Goal: Transaction & Acquisition: Purchase product/service

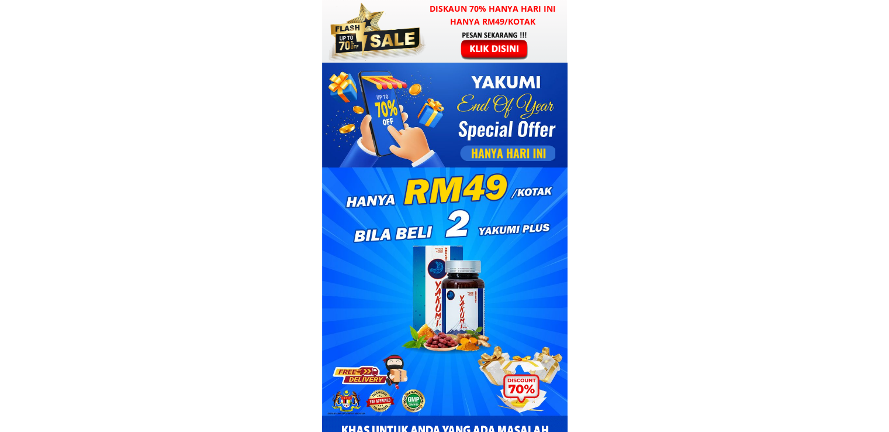
click at [458, 50] on div at bounding box center [495, 45] width 91 height 30
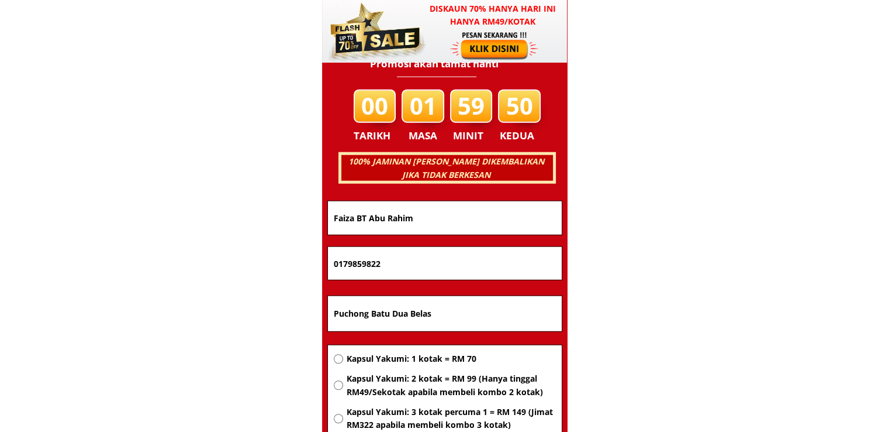
scroll to position [7493, 0]
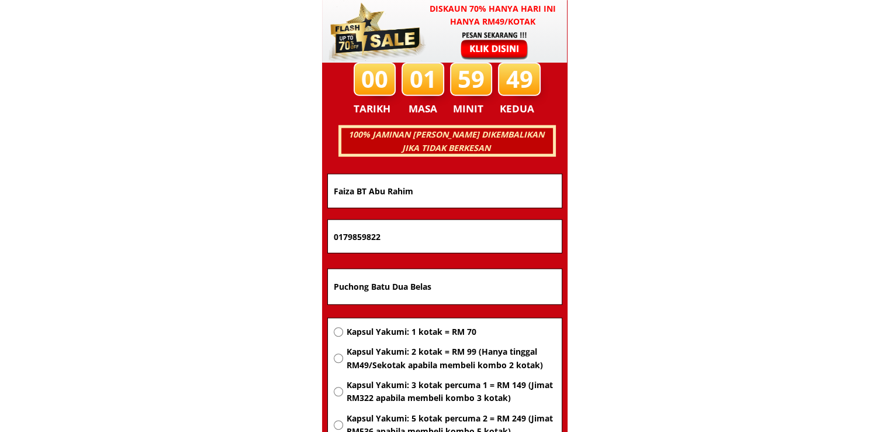
drag, startPoint x: 423, startPoint y: 195, endPoint x: 225, endPoint y: 194, distance: 198.8
paste input "[PERSON_NAME]"
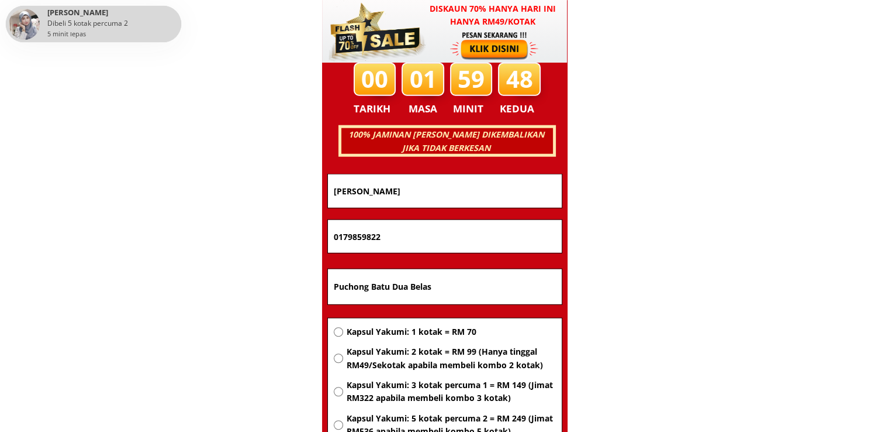
type input "[PERSON_NAME]"
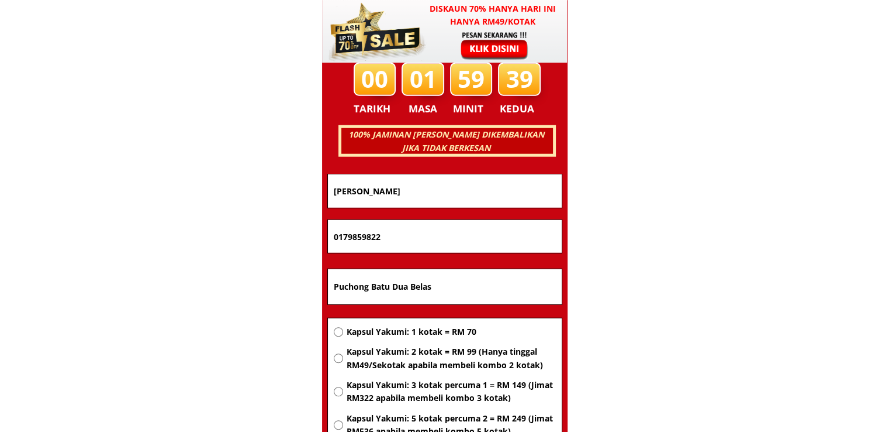
drag, startPoint x: 454, startPoint y: 289, endPoint x: 219, endPoint y: 252, distance: 238.6
paste input "[STREET_ADDRESS]"
type input "[STREET_ADDRESS]"
drag, startPoint x: 447, startPoint y: 227, endPoint x: 197, endPoint y: 217, distance: 249.9
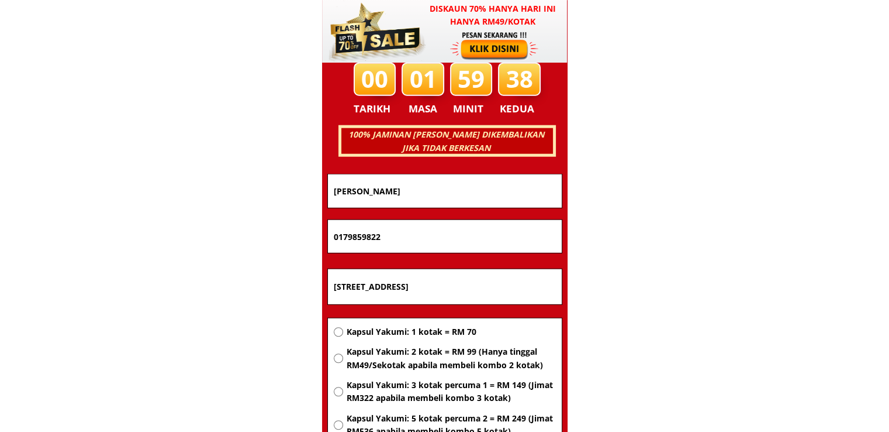
paste input "48879239"
type input "0148879239"
click at [419, 354] on span "Kapsul Yakumi: 2 kotak = RM 99 (Hanya tinggal RM49/Sekotak apabila membeli komb…" at bounding box center [450, 358] width 209 height 26
radio input "true"
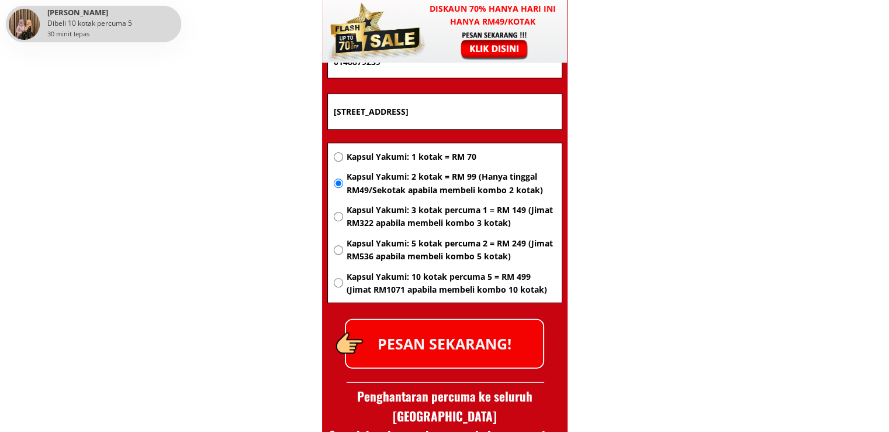
scroll to position [7668, 0]
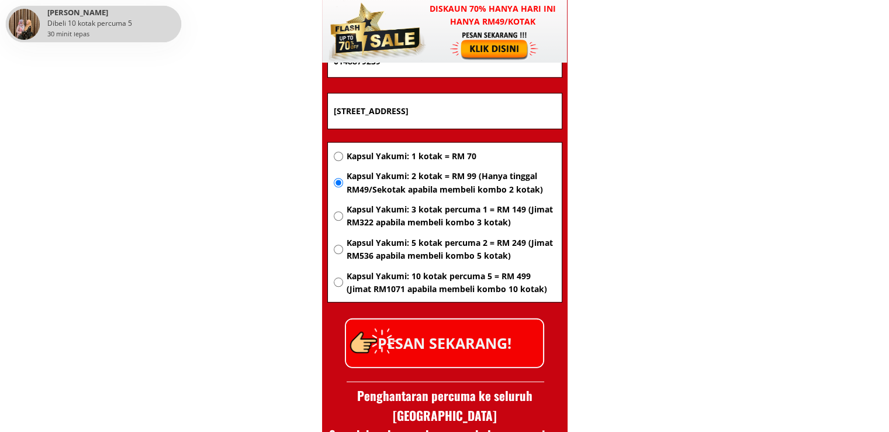
click at [485, 352] on p "PESAN SEKARANG!" at bounding box center [444, 342] width 197 height 47
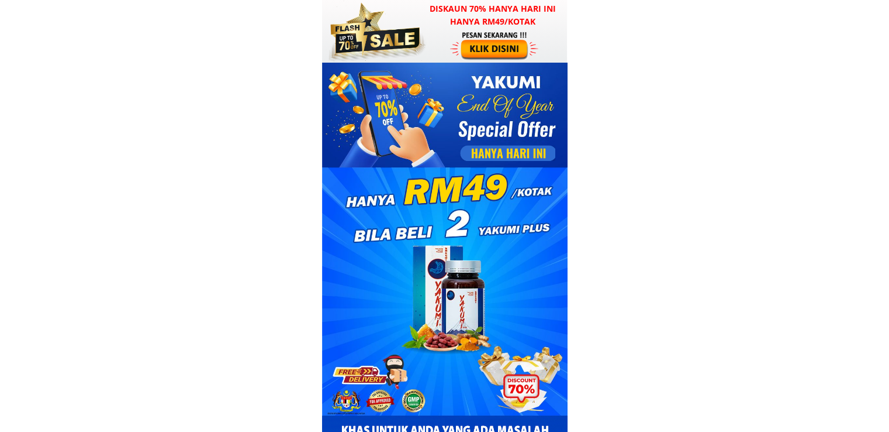
click at [485, 54] on div at bounding box center [495, 45] width 91 height 30
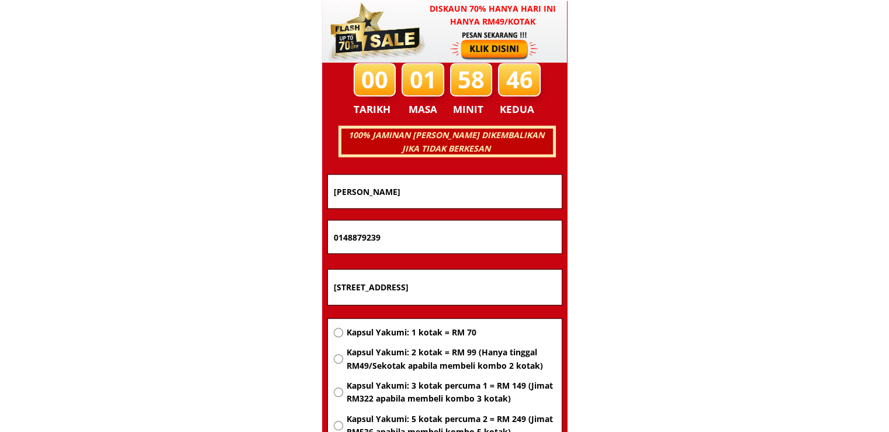
scroll to position [7493, 0]
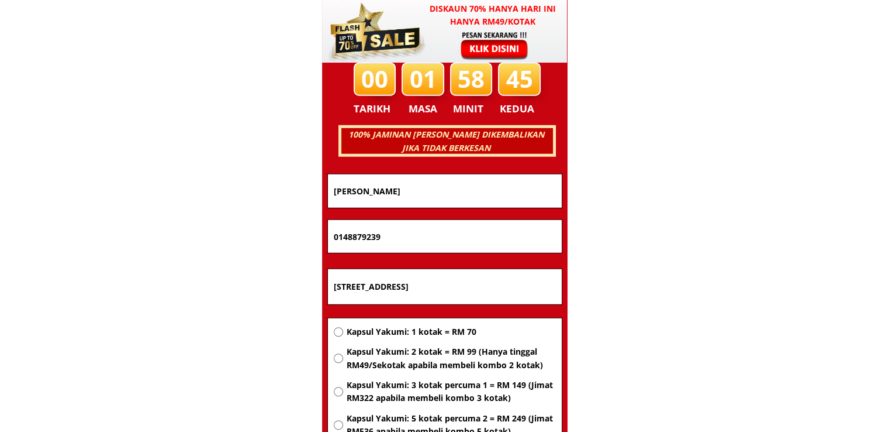
drag, startPoint x: 543, startPoint y: 282, endPoint x: 264, endPoint y: 281, distance: 278.4
paste input "26 LALUAN INTAN KANTHAN 2 DASA INTAN KANTHAN CHEMOR Ipoh per"
type input "26 LALUAN INTAN KANTHAN 2 DASA INTAN KANTHAN CHEMOR Ipoh perak"
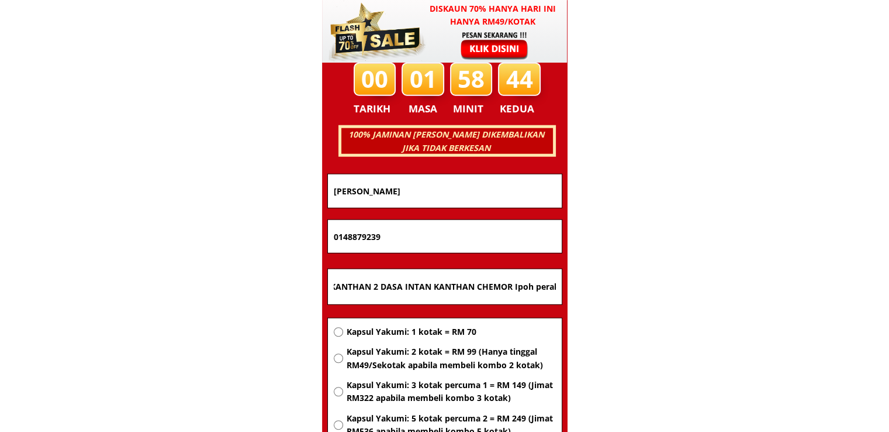
scroll to position [0, 0]
drag, startPoint x: 441, startPoint y: 220, endPoint x: 250, endPoint y: 226, distance: 190.7
paste input "60197281163"
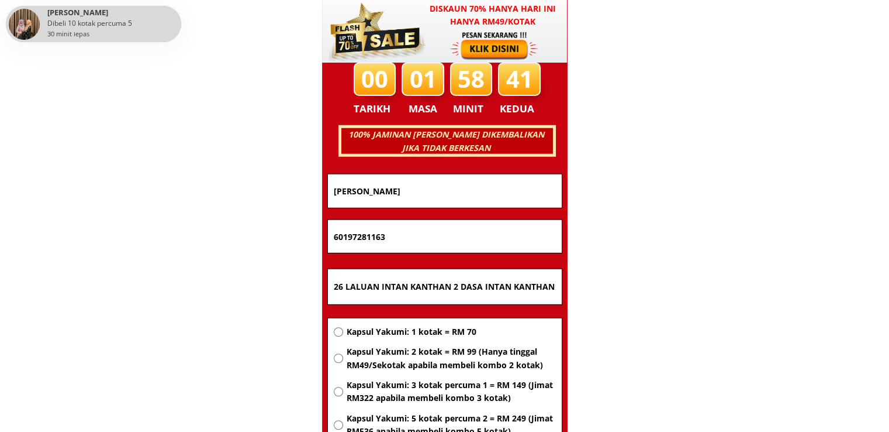
click at [336, 233] on input "60197281163" at bounding box center [445, 236] width 228 height 33
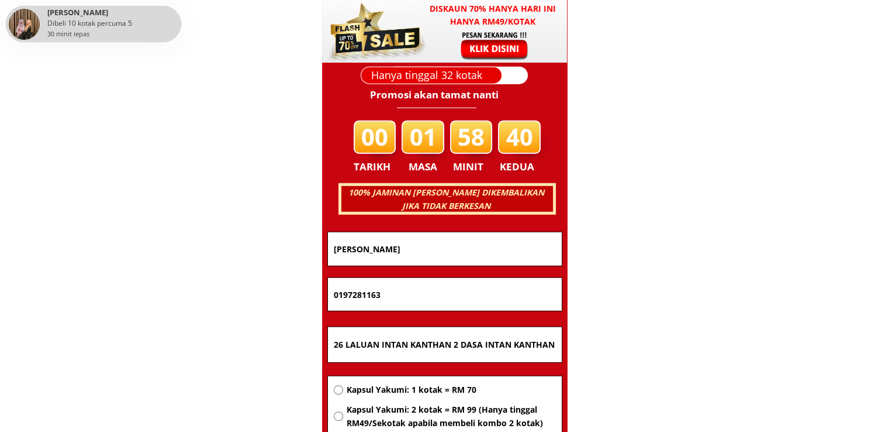
scroll to position [7434, 0]
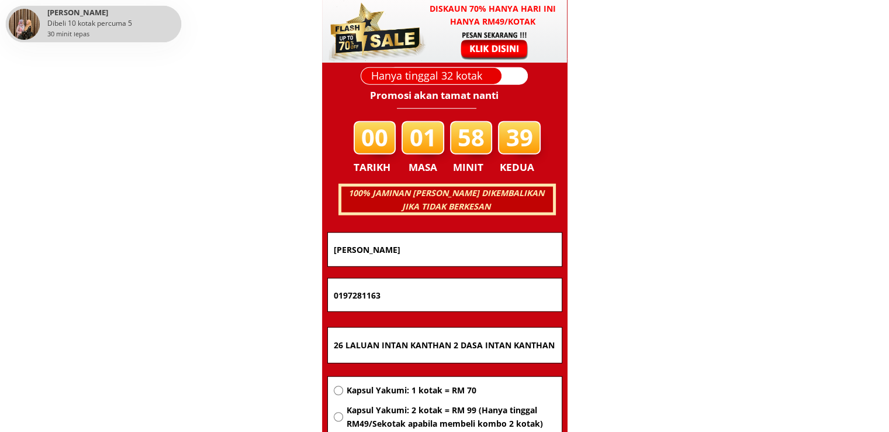
type input "0197281163"
drag, startPoint x: 458, startPoint y: 244, endPoint x: 265, endPoint y: 244, distance: 193.0
paste input "[PERSON_NAME]"
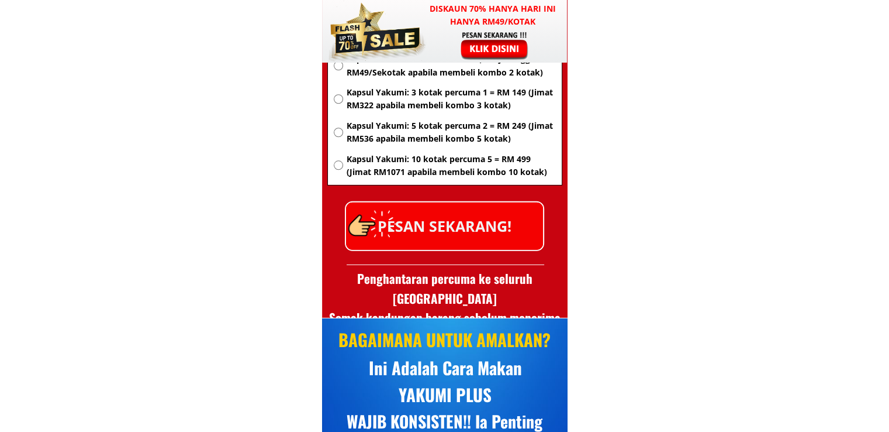
scroll to position [7727, 0]
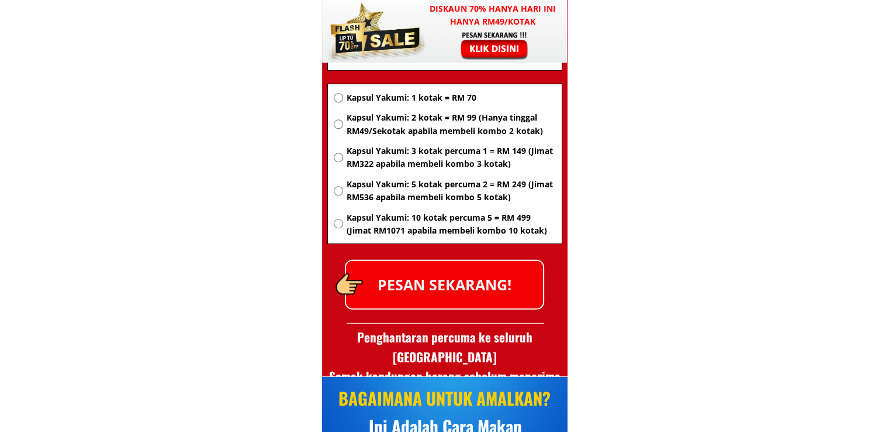
type input "[PERSON_NAME]"
click at [395, 120] on span "Kapsul Yakumi: 2 kotak = RM 99 (Hanya tinggal RM49/Sekotak apabila membeli komb…" at bounding box center [450, 124] width 209 height 26
radio input "true"
click at [467, 286] on p "PESAN SEKARANG!" at bounding box center [444, 284] width 197 height 47
